Goal: Task Accomplishment & Management: Manage account settings

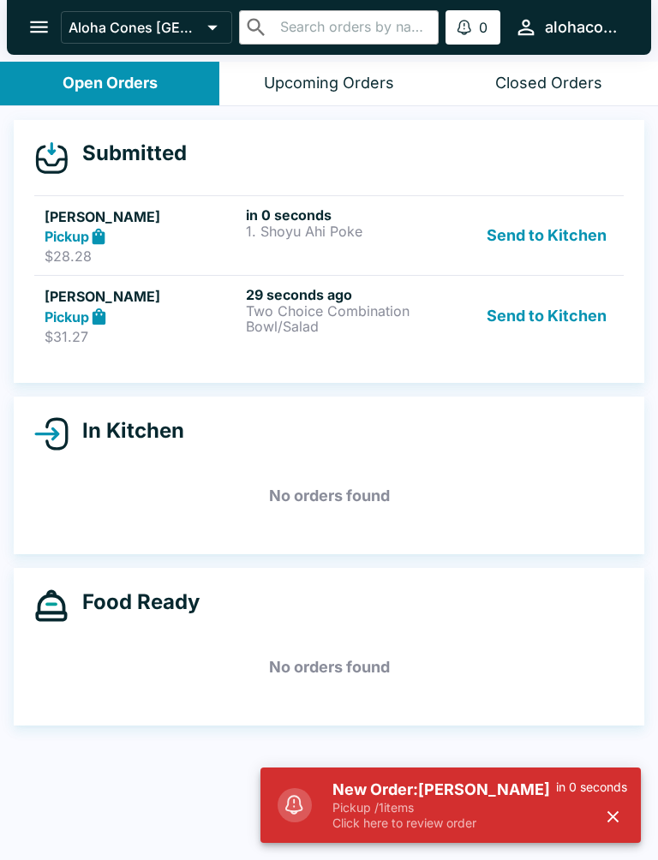
click at [526, 806] on p "Pickup / 1 items" at bounding box center [443, 807] width 223 height 15
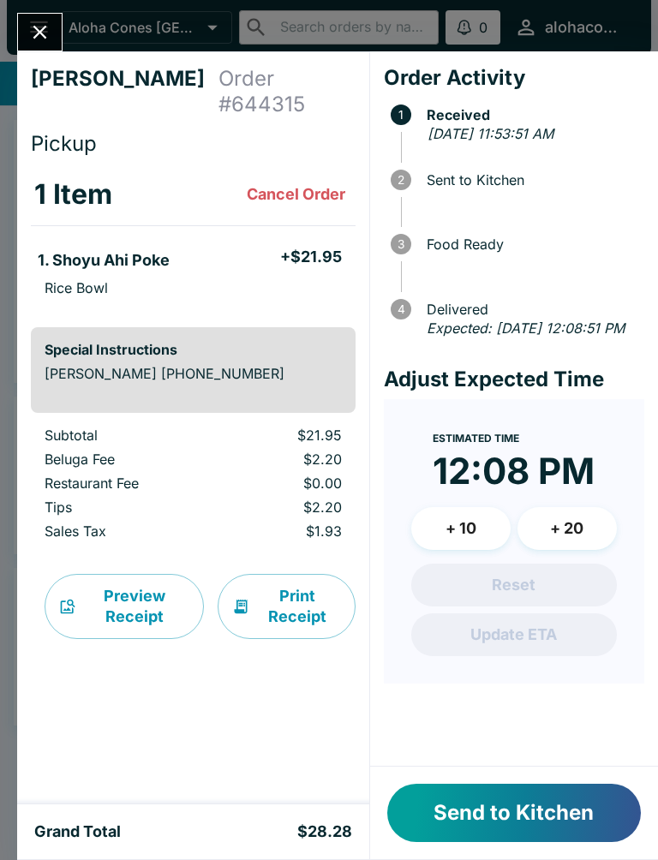
click at [62, 19] on div at bounding box center [39, 32] width 45 height 39
click at [41, 39] on icon "Close" at bounding box center [39, 32] width 23 height 23
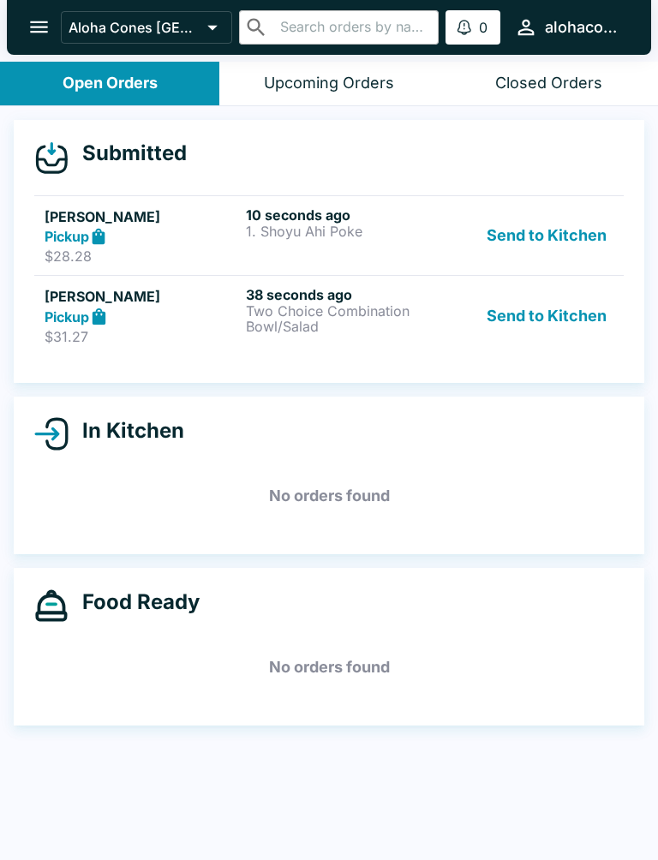
click at [552, 231] on button "Send to Kitchen" at bounding box center [546, 235] width 134 height 59
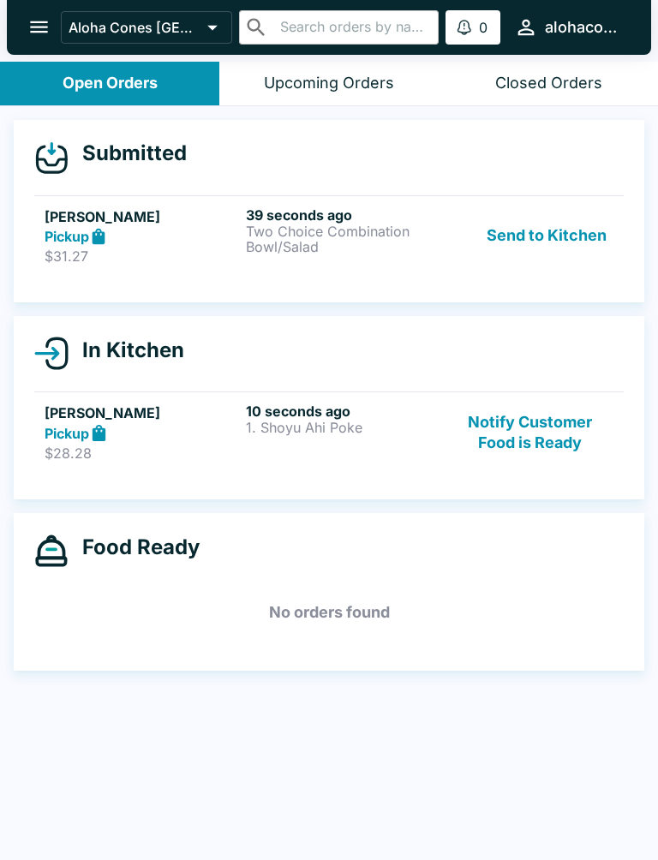
click at [565, 246] on button "Send to Kitchen" at bounding box center [546, 235] width 134 height 59
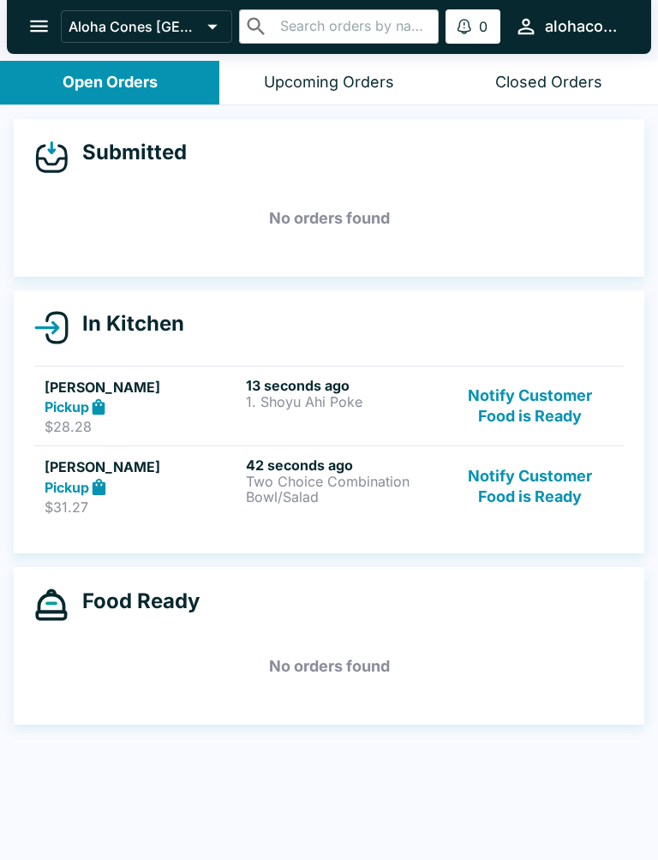
click at [175, 402] on div "Pickup" at bounding box center [142, 408] width 194 height 20
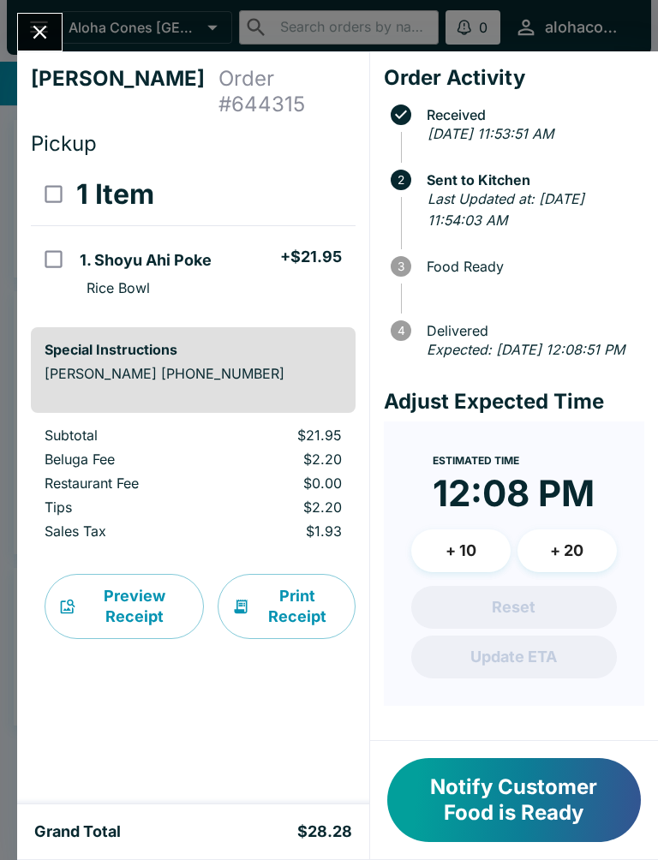
click at [35, 27] on icon "Close" at bounding box center [40, 33] width 14 height 14
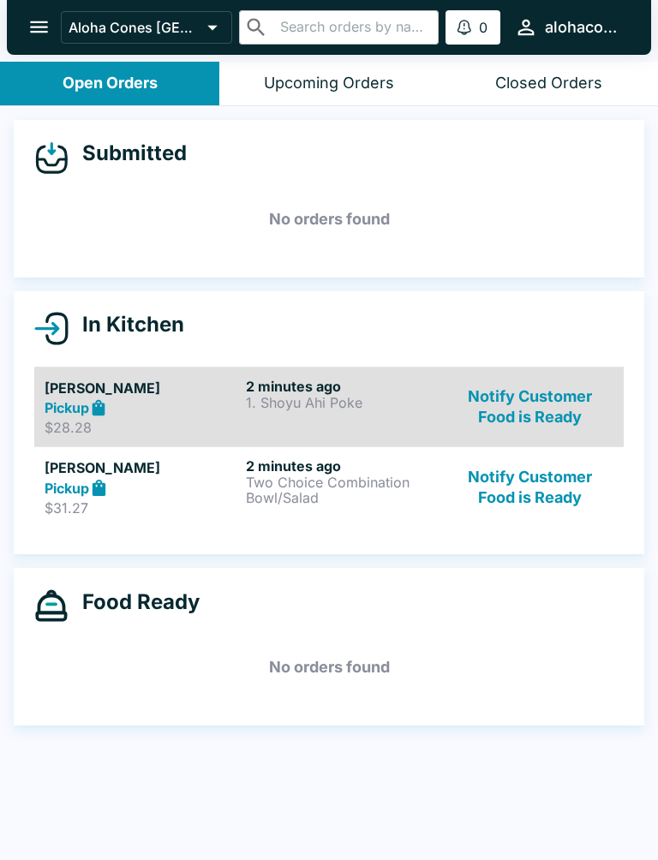
click at [243, 472] on div "[PERSON_NAME] Pickup $31.27 2 minutes ago Two Choice Combination Bowl/Salad Not…" at bounding box center [329, 486] width 569 height 59
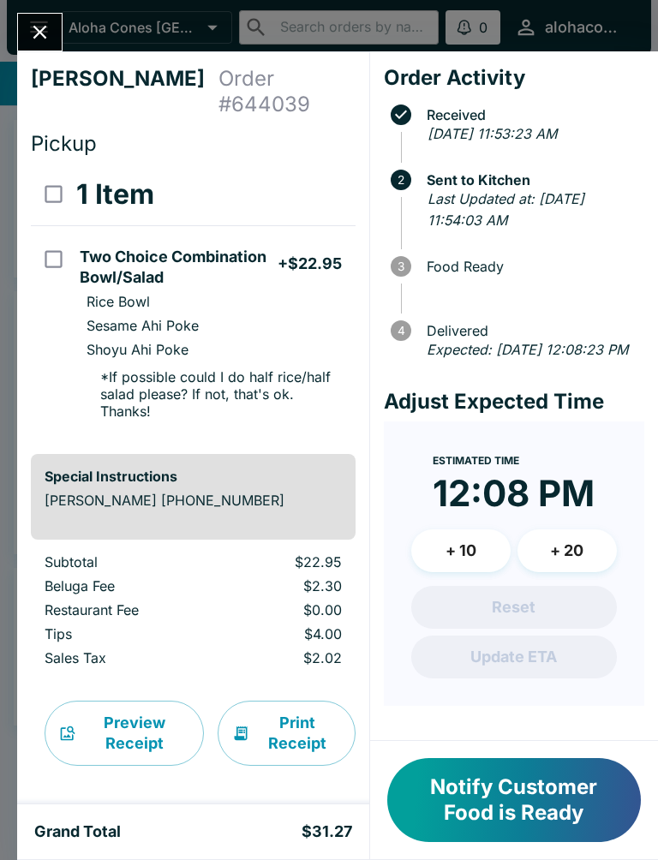
click at [51, 27] on icon "Close" at bounding box center [39, 32] width 23 height 23
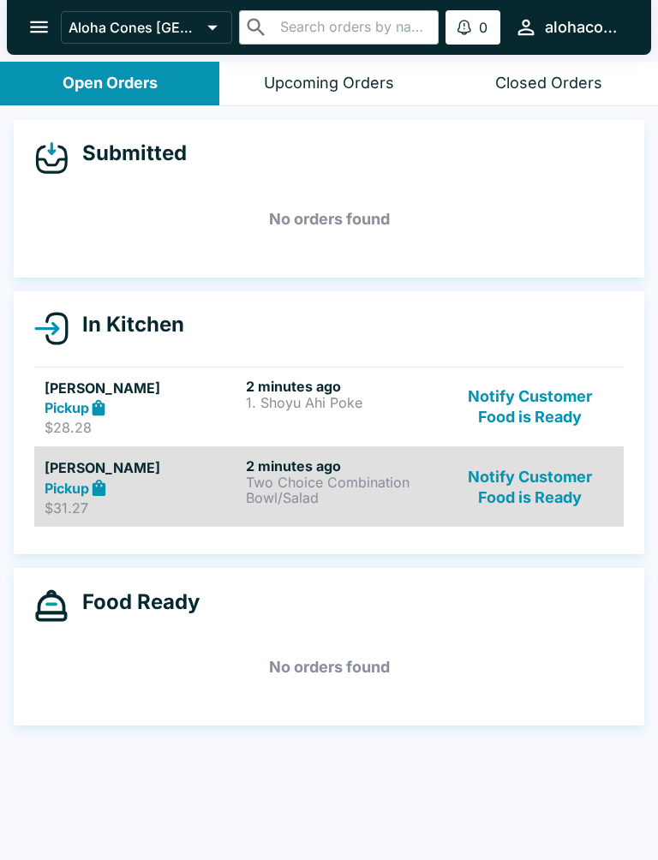
click at [331, 395] on p "1. Shoyu Ahi Poke" at bounding box center [343, 402] width 194 height 15
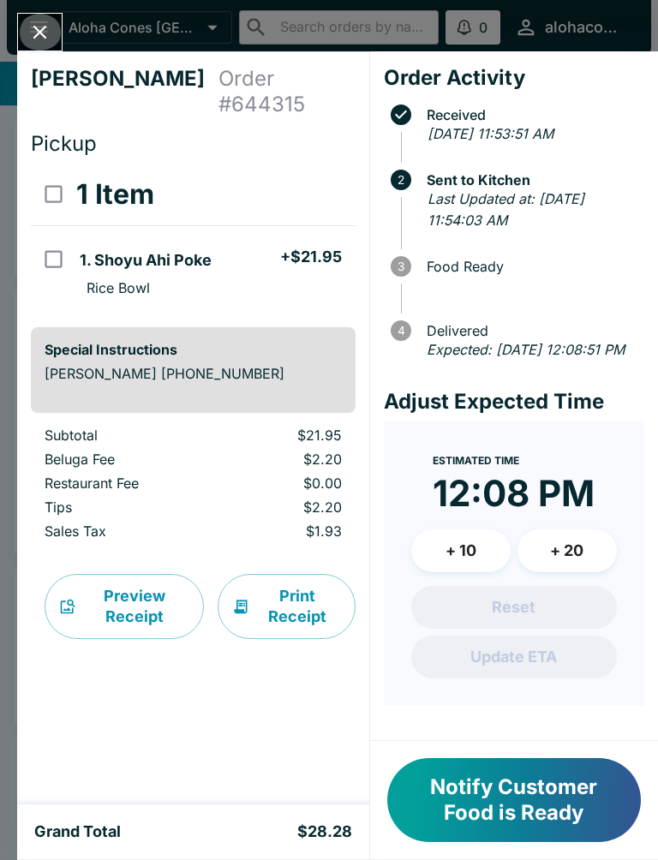
click at [34, 22] on icon "Close" at bounding box center [39, 32] width 23 height 23
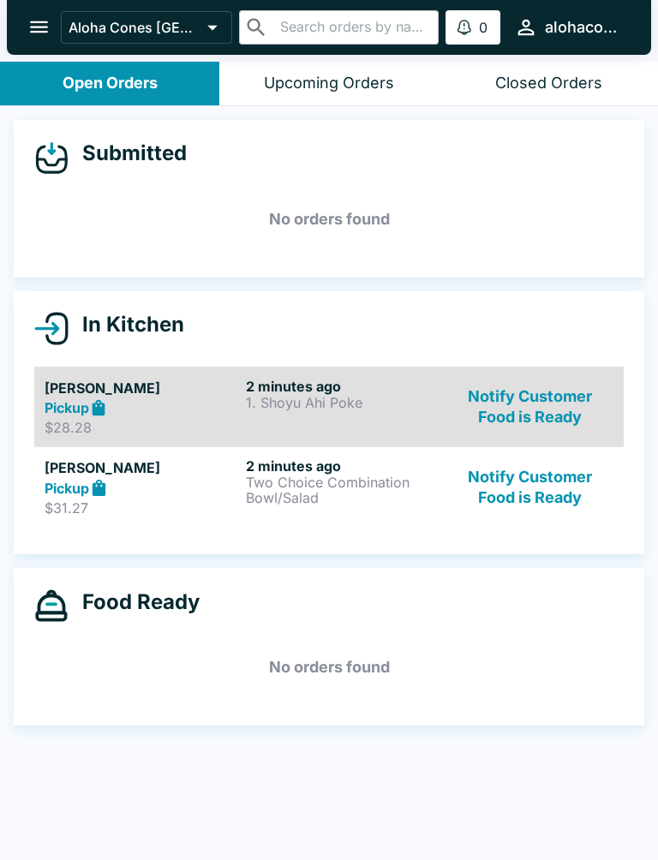
click at [346, 506] on div "2 minutes ago Two Choice Combination Bowl/Salad" at bounding box center [343, 486] width 194 height 59
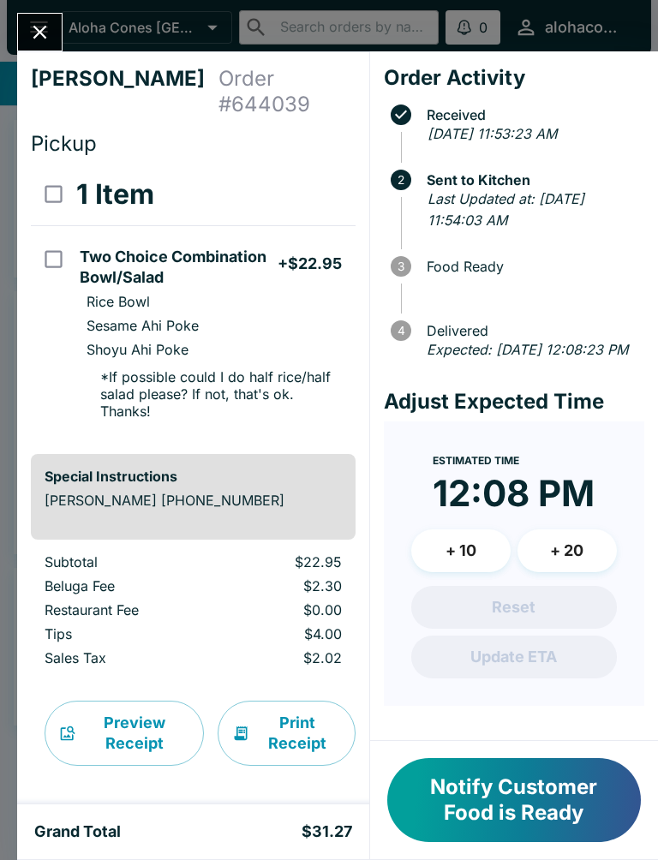
click at [559, 801] on button "Notify Customer Food is Ready" at bounding box center [513, 800] width 253 height 84
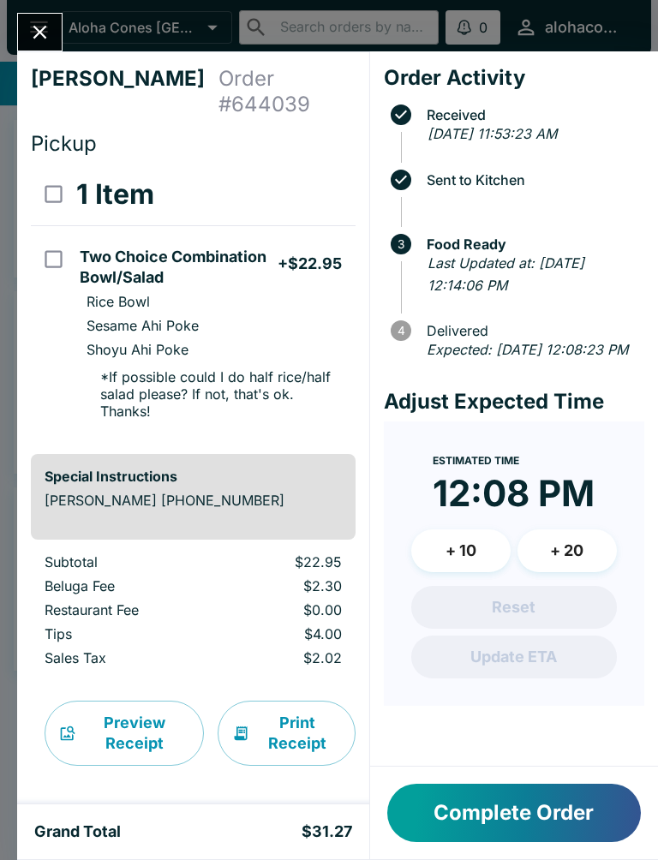
click at [25, 25] on button "Close" at bounding box center [40, 32] width 44 height 37
